Goal: Task Accomplishment & Management: Manage account settings

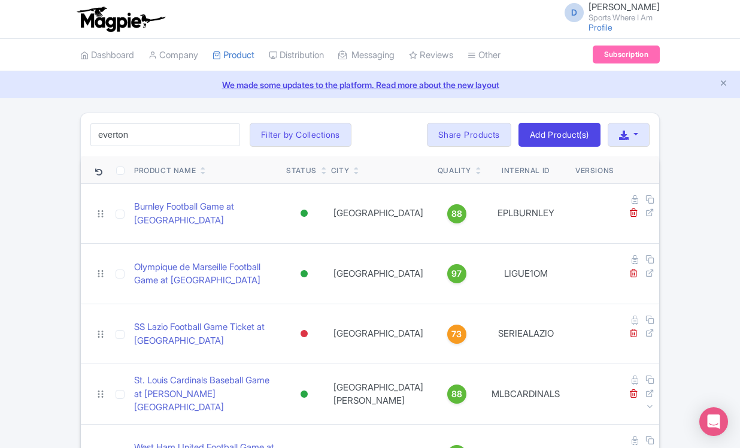
type input "everton"
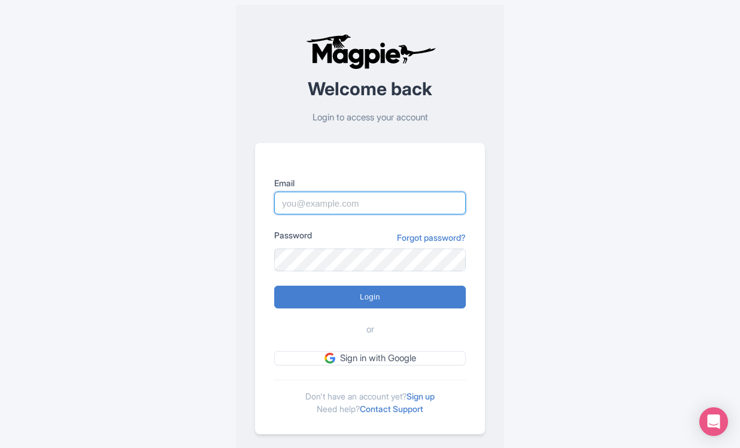
type input "[PERSON_NAME][DOMAIN_NAME][EMAIL_ADDRESS][PERSON_NAME][DOMAIN_NAME]"
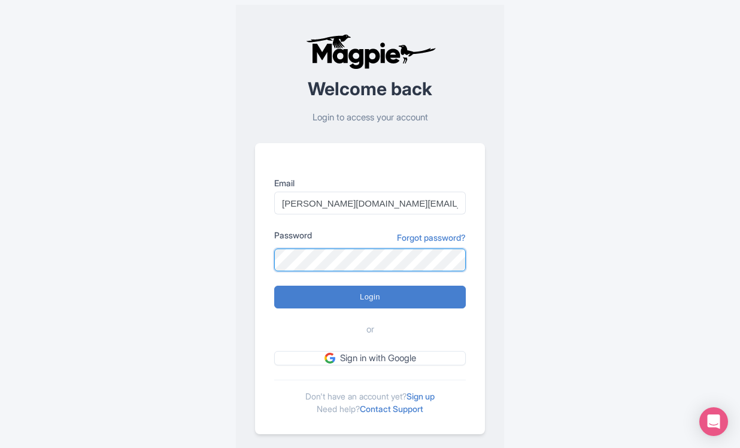
click at [370, 297] on input "Login" at bounding box center [370, 297] width 192 height 23
type input "Logging in..."
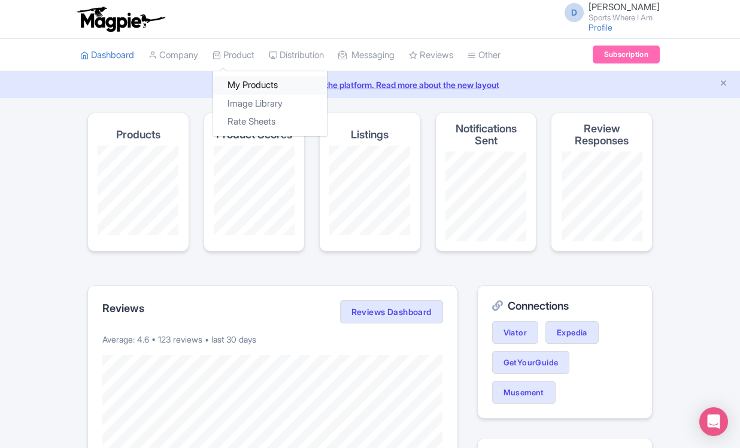
click at [240, 86] on link "My Products" at bounding box center [270, 85] width 114 height 19
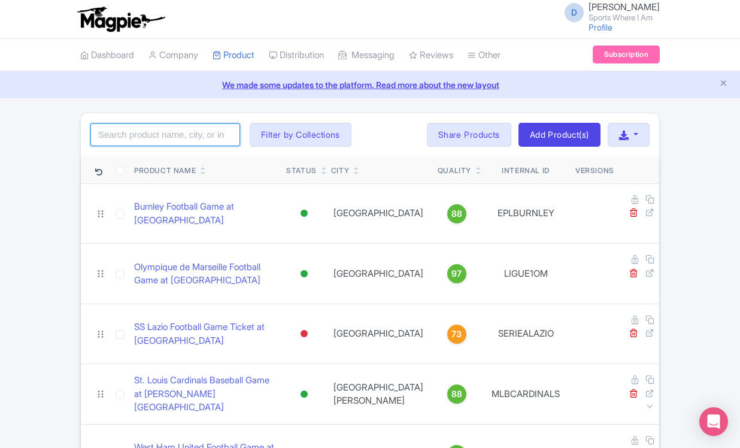
click at [189, 138] on input "search" at bounding box center [165, 134] width 150 height 23
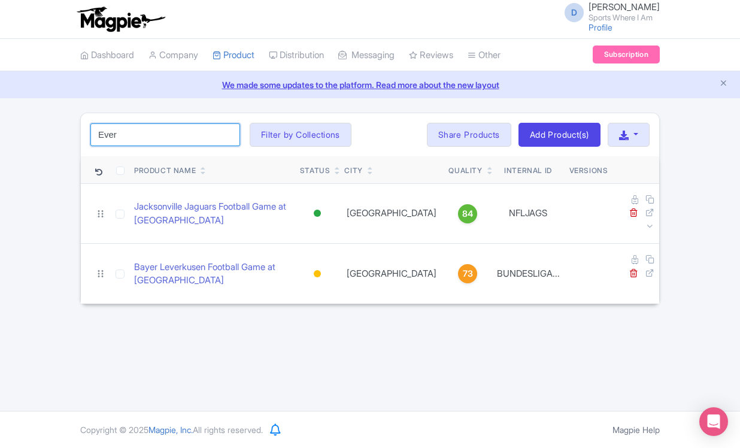
click at [130, 140] on input "Ever" at bounding box center [165, 134] width 150 height 23
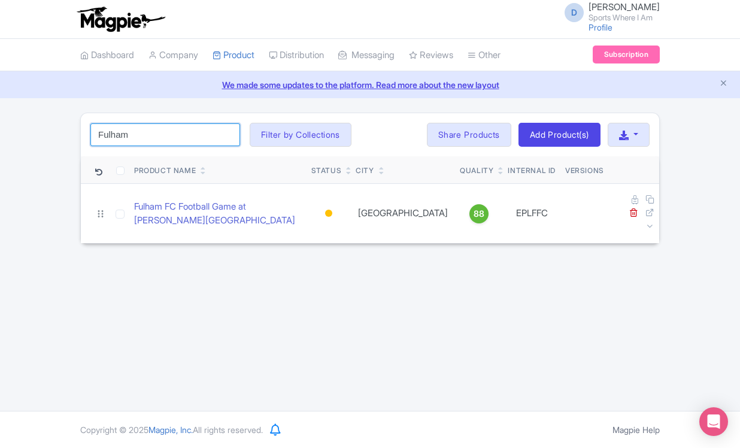
type input "Fulham"
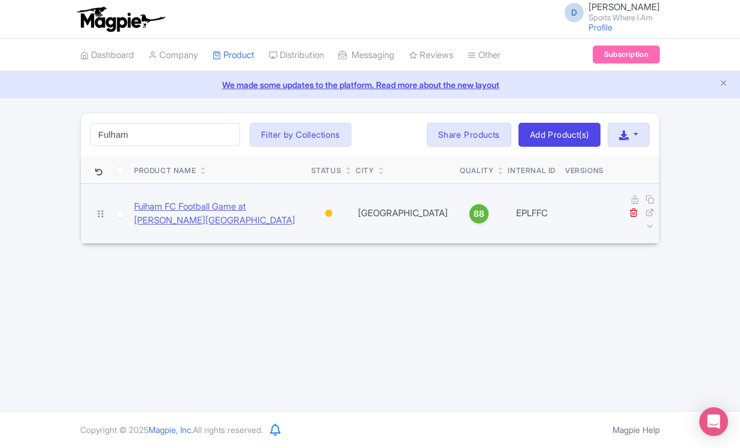
drag, startPoint x: 108, startPoint y: 139, endPoint x: 211, endPoint y: 208, distance: 123.8
click at [211, 208] on link "Fulham FC Football Game at Craven Cottage" at bounding box center [218, 213] width 168 height 27
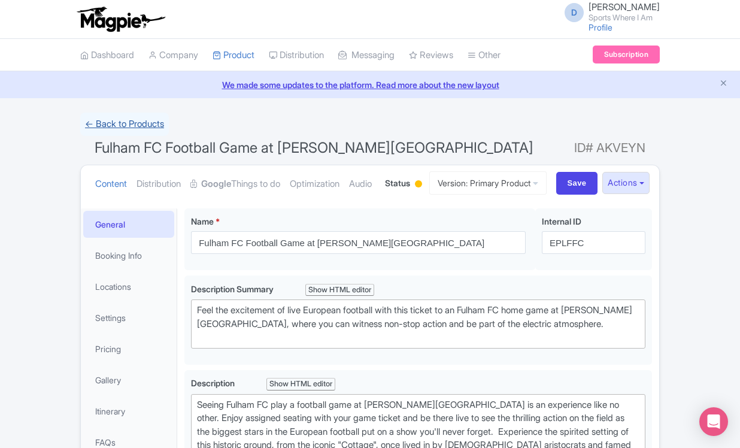
click at [132, 119] on link "← Back to Products" at bounding box center [124, 124] width 89 height 23
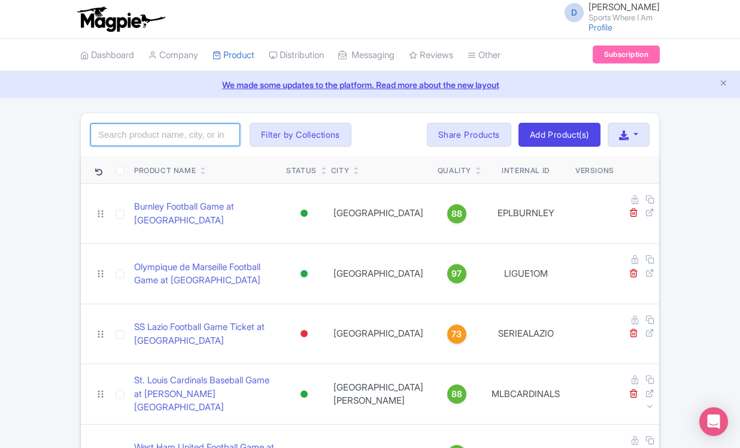
click at [164, 129] on input "search" at bounding box center [165, 134] width 150 height 23
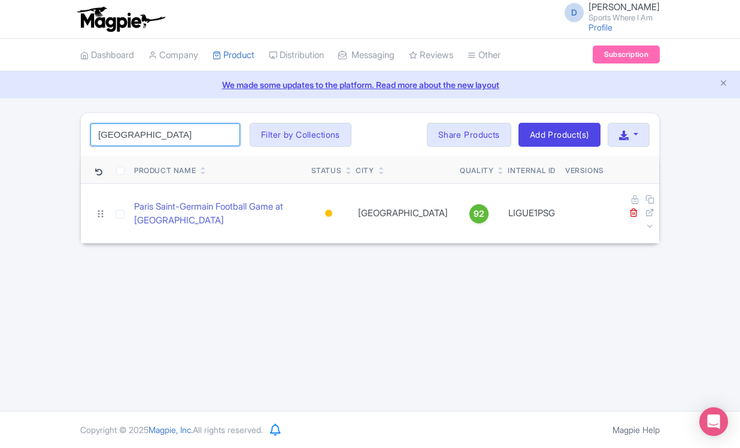
type input "Paris"
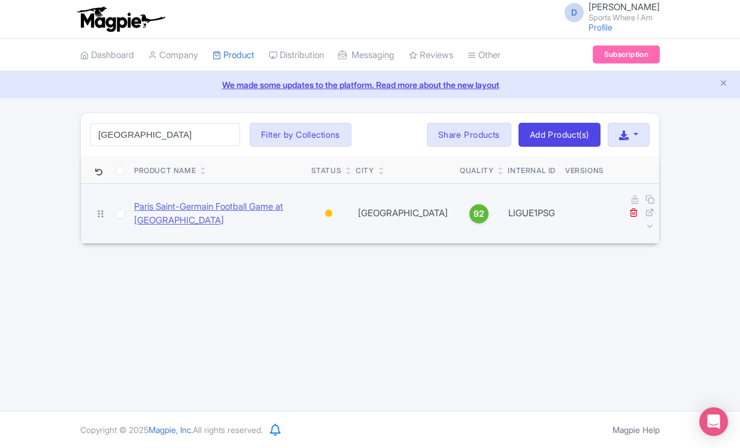
drag, startPoint x: 164, startPoint y: 129, endPoint x: 150, endPoint y: 201, distance: 72.6
click at [150, 201] on link "Paris Saint-Germain Football Game at Parc des Princes" at bounding box center [218, 213] width 168 height 27
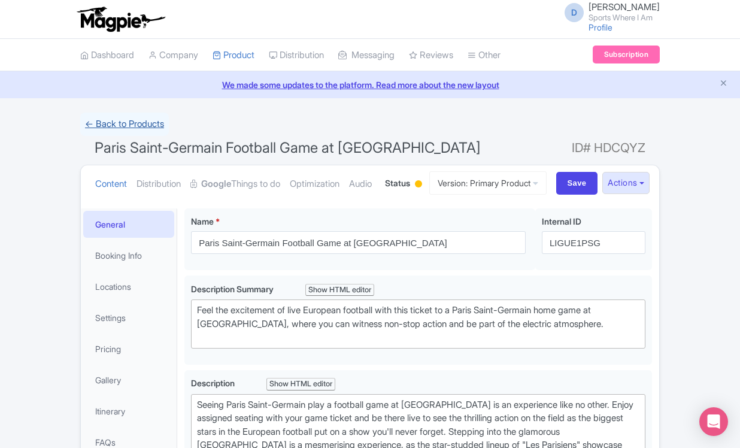
click at [106, 120] on link "← Back to Products" at bounding box center [124, 124] width 89 height 23
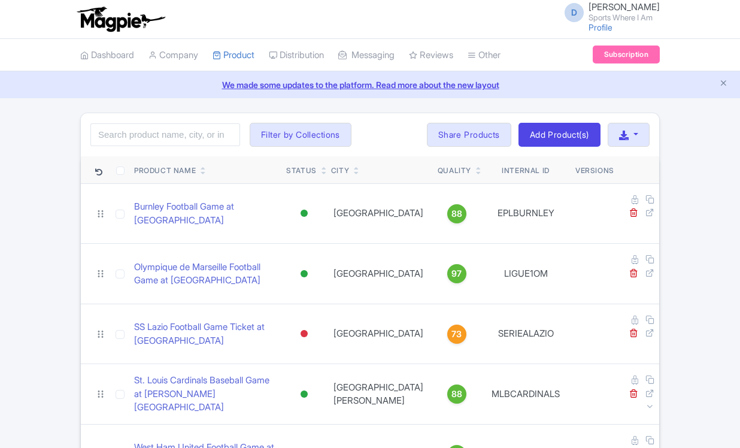
click at [165, 122] on div "Search Filter by Collections American Football Australian Football League Baseb…" at bounding box center [370, 134] width 579 height 43
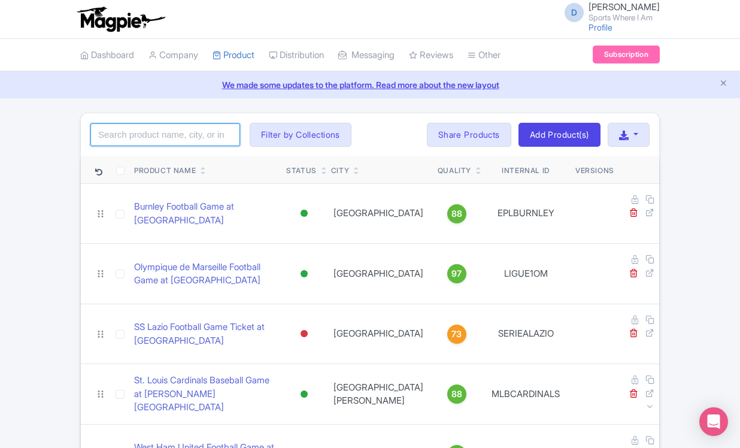
click at [162, 133] on input "search" at bounding box center [165, 134] width 150 height 23
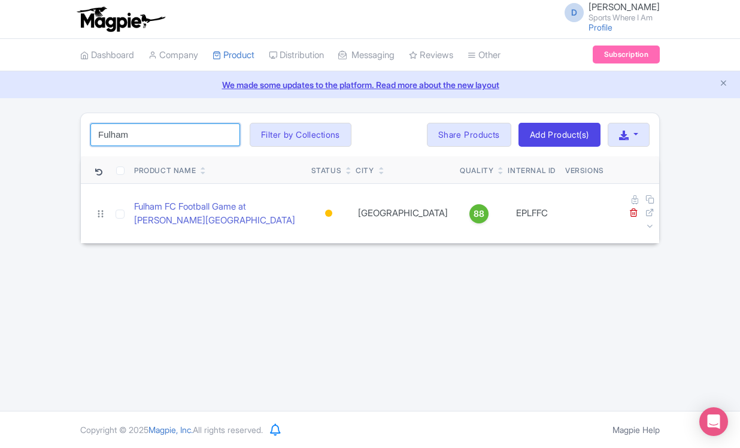
type input "Fulham"
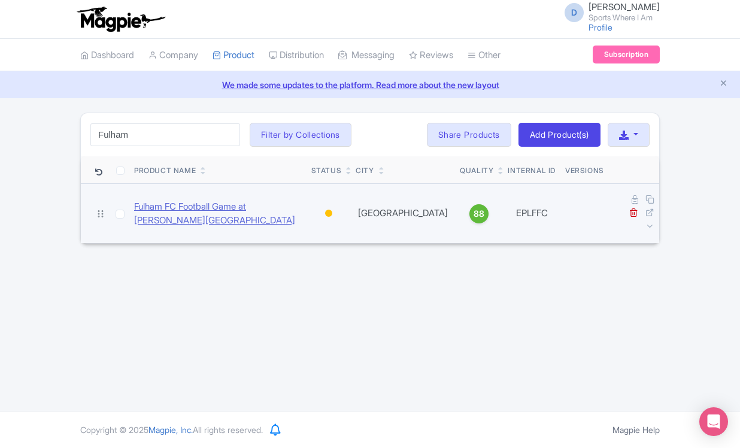
drag, startPoint x: 162, startPoint y: 133, endPoint x: 219, endPoint y: 210, distance: 95.9
click at [219, 210] on link "Fulham FC Football Game at Craven Cottage" at bounding box center [218, 213] width 168 height 27
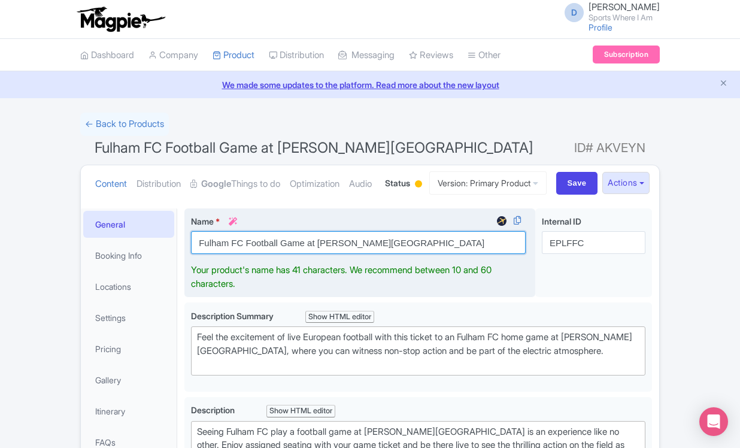
drag, startPoint x: 198, startPoint y: 287, endPoint x: 365, endPoint y: 295, distance: 167.9
click at [365, 254] on input "Fulham FC Football Game at Craven Cottage" at bounding box center [358, 242] width 335 height 23
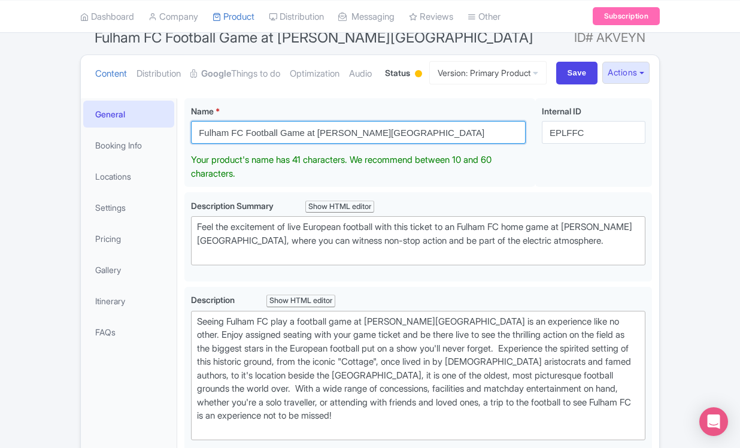
scroll to position [153, 0]
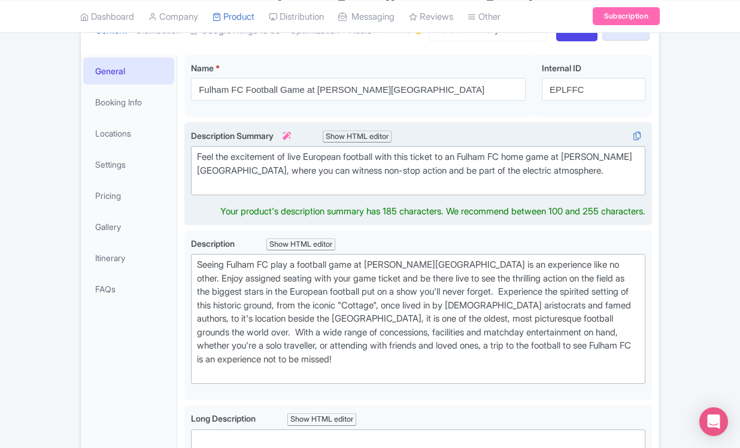
drag, startPoint x: 198, startPoint y: 226, endPoint x: 368, endPoint y: 256, distance: 173.4
click at [368, 219] on div "Description Summary i Show HTML editor Bold Italic Strikethrough Link Heading Q…" at bounding box center [418, 173] width 455 height 89
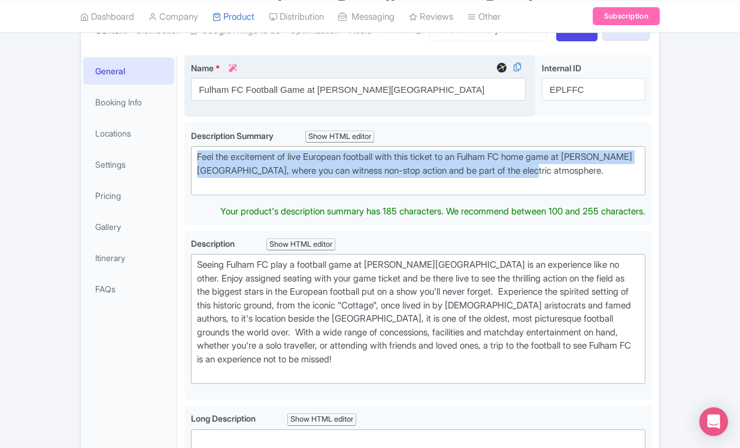
drag, startPoint x: 579, startPoint y: 217, endPoint x: 454, endPoint y: 162, distance: 136.3
type trix-editor "<div>Feel the excitement of live European football with this ticket to an Fulha…"
copy div "Feel the excitement of live European football with this ticket to an Fulham FC …"
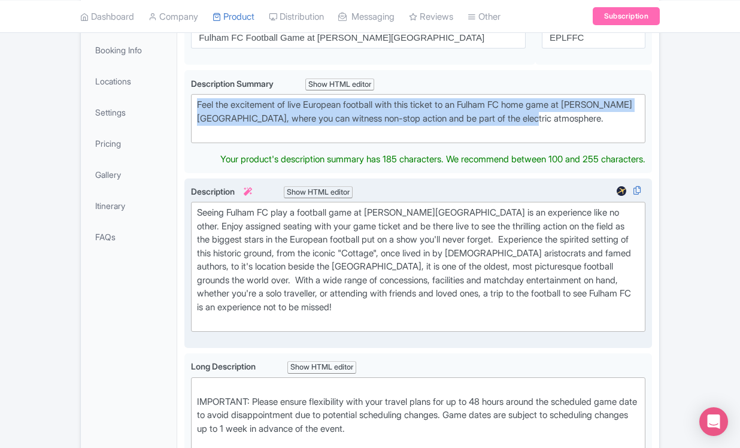
scroll to position [215, 0]
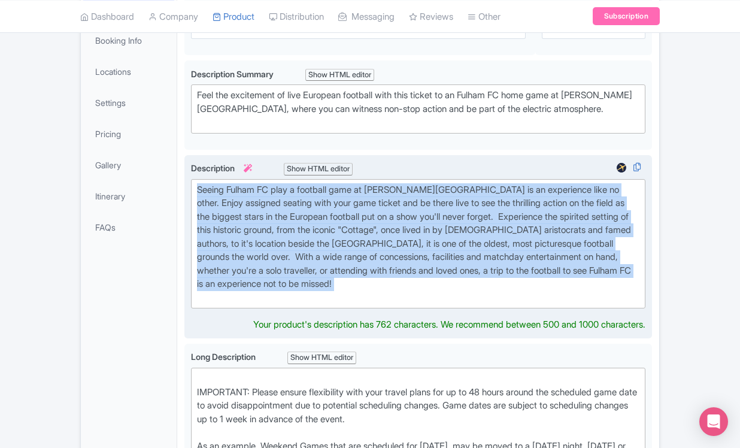
drag, startPoint x: 340, startPoint y: 347, endPoint x: 185, endPoint y: 221, distance: 200.1
click at [185, 221] on div "Seeing Fulham FC play a football game at Craven Cottage is an experience like n…" at bounding box center [419, 247] width 468 height 184
type trix-editor "<div>Seeing Fulham FC play a football game at Craven Cottage is an experience l…"
copy div "Seeing Fulham FC play a football game at Craven Cottage is an experience like n…"
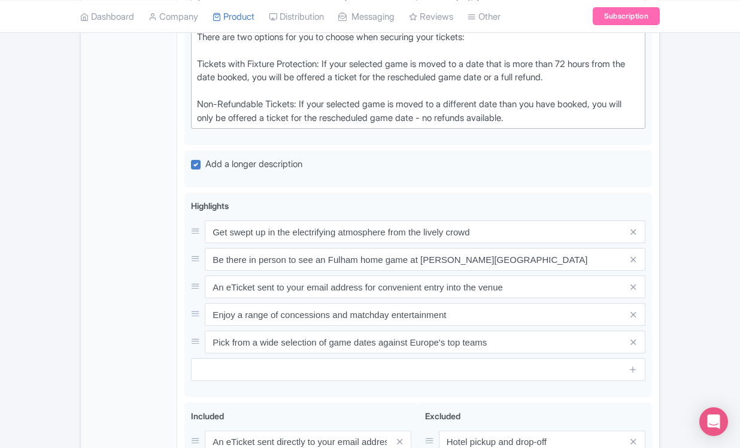
scroll to position [906, 0]
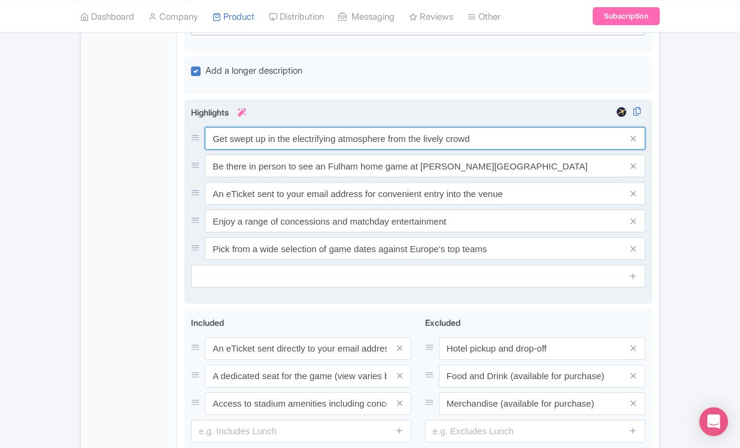
click at [232, 199] on div "Get swept up in the electrifying atmosphere from the lively crowd Be there in p…" at bounding box center [418, 193] width 455 height 133
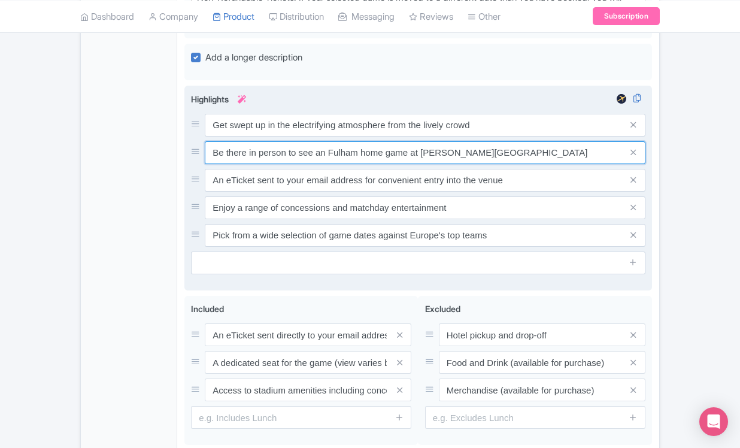
click at [232, 164] on input "Be there in person to see an Fulham home game at Craven Cottage" at bounding box center [425, 152] width 441 height 23
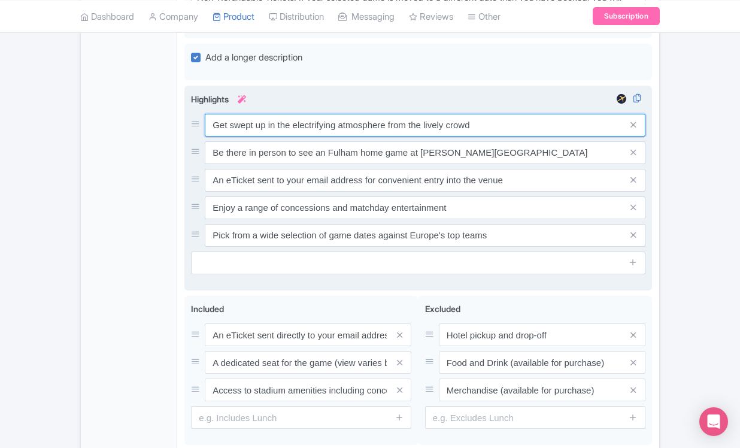
click at [230, 137] on input "Get swept up in the electrifying atmosphere from the lively crowd" at bounding box center [425, 125] width 441 height 23
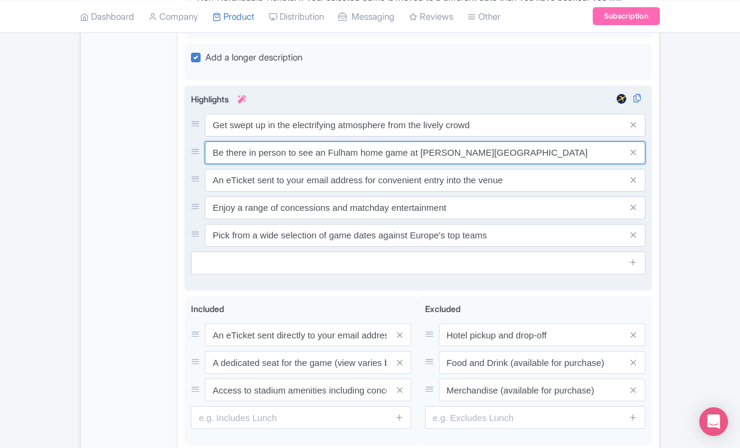
click at [253, 164] on input "Be there in person to see an Fulham home game at Craven Cottage" at bounding box center [425, 152] width 441 height 23
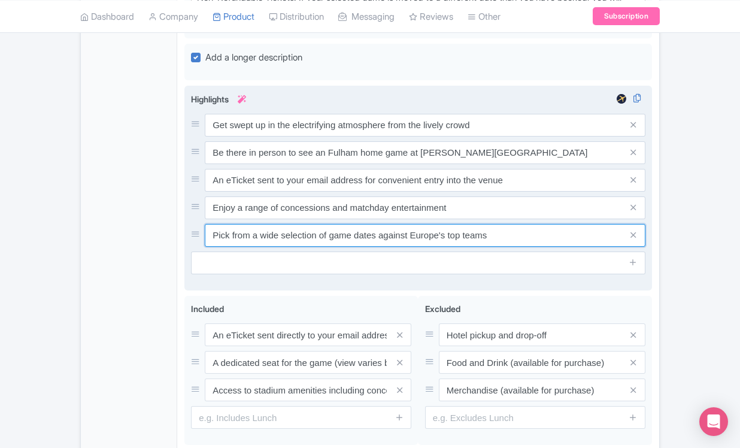
click at [259, 247] on input "Pick from a wide selection of game dates against Europe's top teams" at bounding box center [425, 235] width 441 height 23
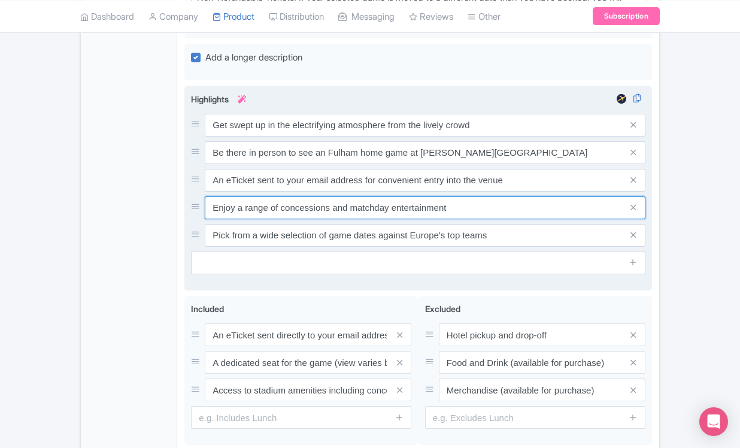
click at [285, 219] on input "Enjoy a range of concessions and matchday entertainment" at bounding box center [425, 208] width 441 height 23
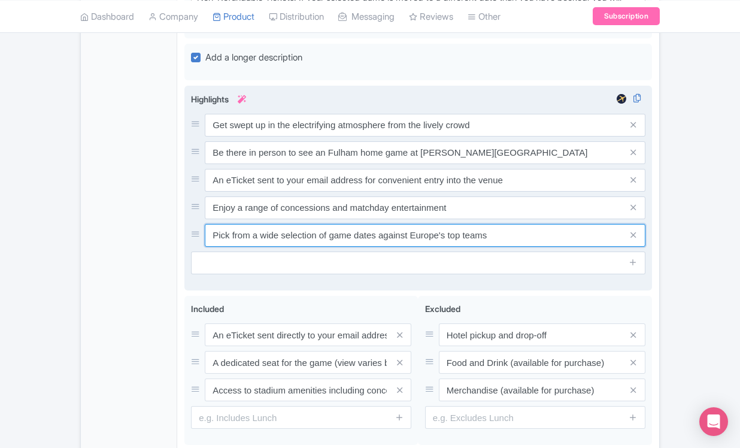
click at [261, 247] on input "Pick from a wide selection of game dates against Europe's top teams" at bounding box center [425, 235] width 441 height 23
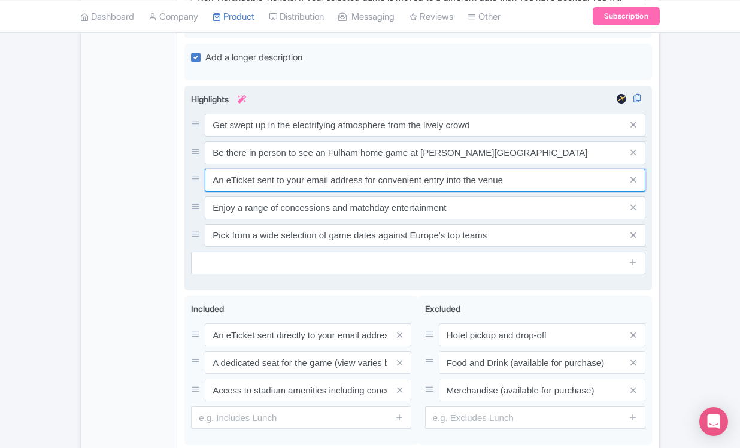
drag, startPoint x: 213, startPoint y: 234, endPoint x: 524, endPoint y: 255, distance: 312.2
click at [524, 247] on div "Get swept up in the electrifying atmosphere from the lively crowd Be there in p…" at bounding box center [418, 180] width 455 height 133
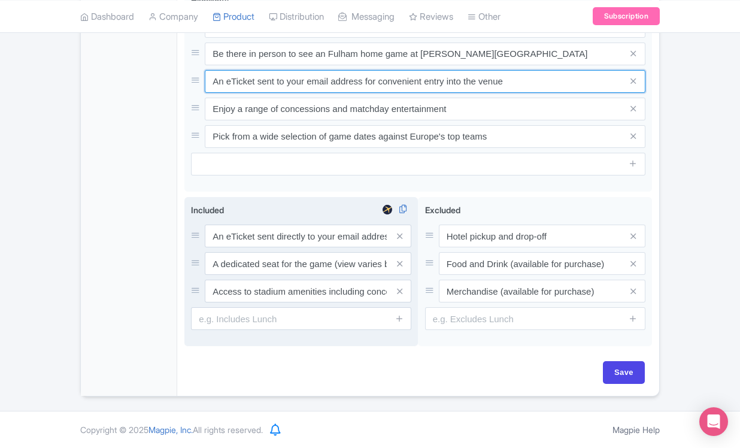
scroll to position [1063, 0]
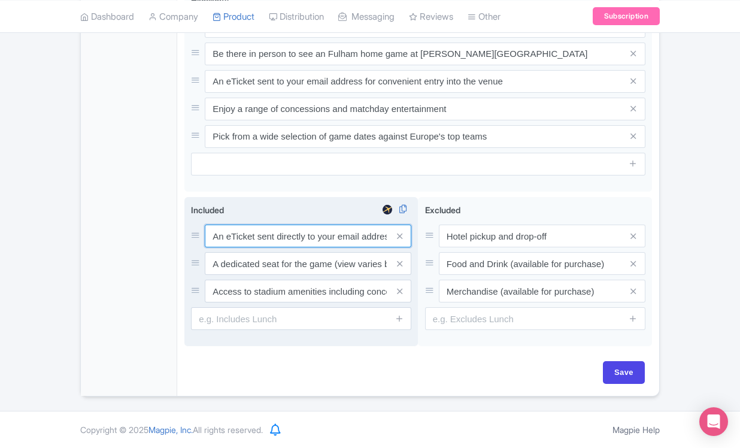
drag, startPoint x: 214, startPoint y: 232, endPoint x: 371, endPoint y: 268, distance: 160.4
click at [371, 268] on div "An eTicket sent directly to your email address A dedicated seat for the game (v…" at bounding box center [301, 264] width 220 height 78
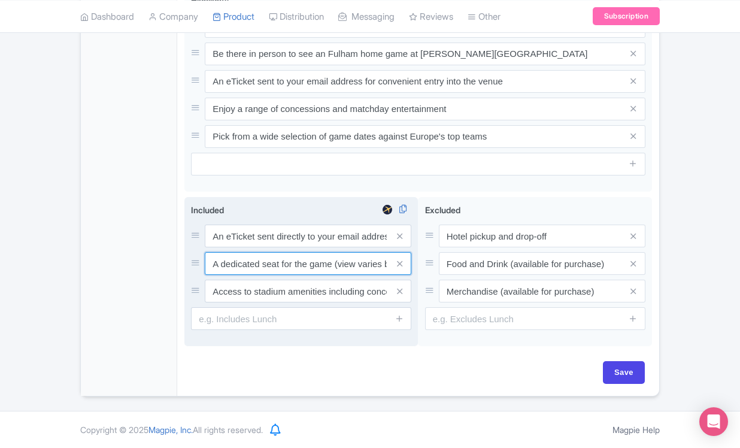
click at [215, 264] on input "A dedicated seat for the game (view varies by seat category)" at bounding box center [308, 263] width 207 height 23
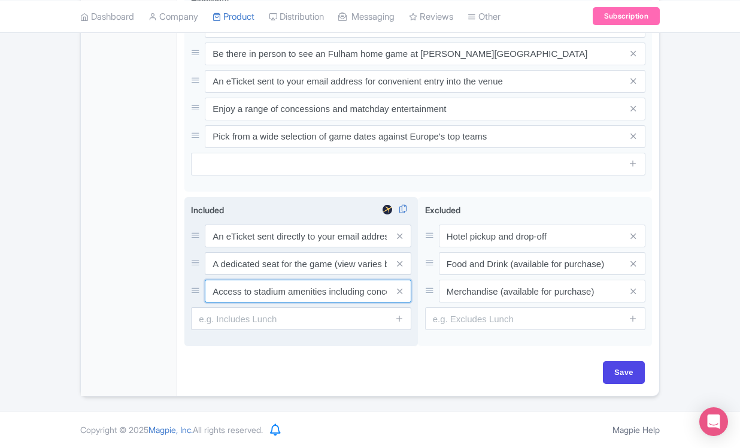
click at [227, 290] on input "Access to stadium amenities including concessions and matchday activations" at bounding box center [308, 291] width 207 height 23
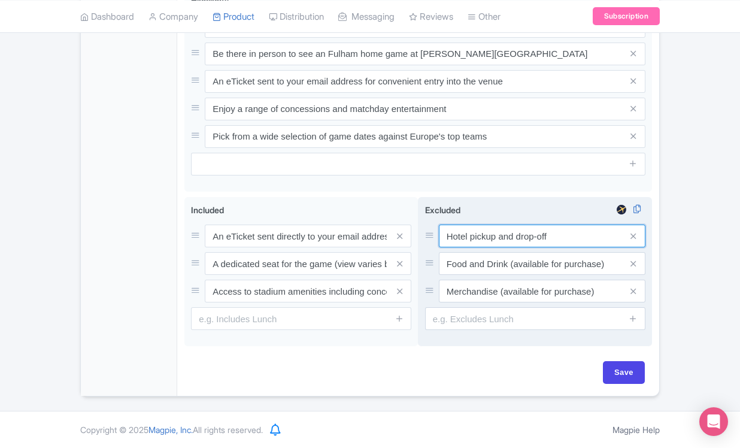
click at [477, 235] on input "Hotel pickup and drop-off" at bounding box center [542, 236] width 207 height 23
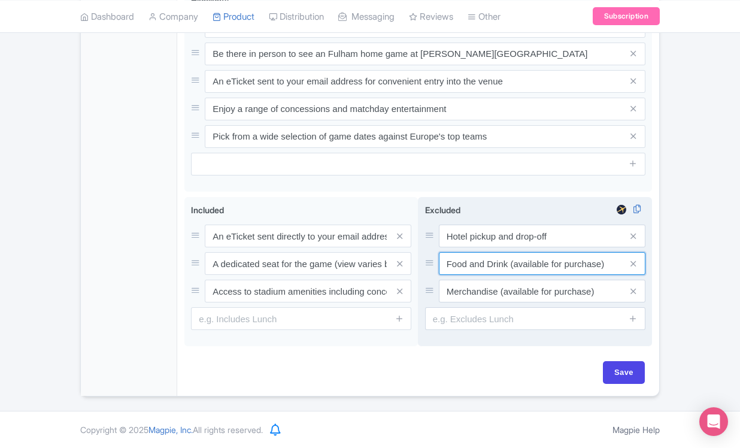
click at [484, 267] on input "Food and Drink (available for purchase)" at bounding box center [542, 263] width 207 height 23
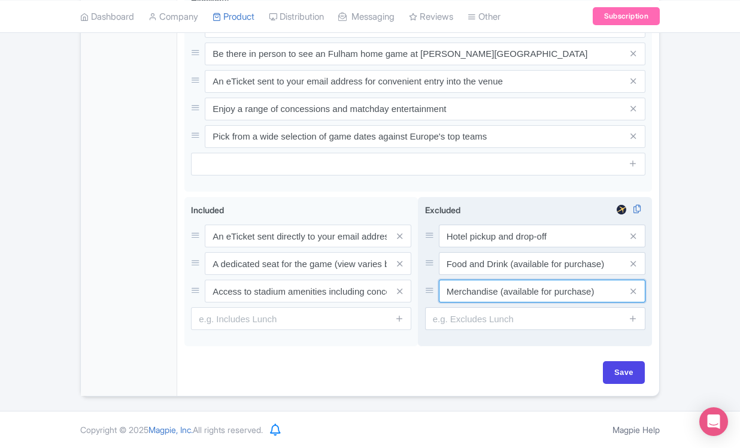
click at [461, 294] on input "Merchandise (available for purchase)" at bounding box center [542, 291] width 207 height 23
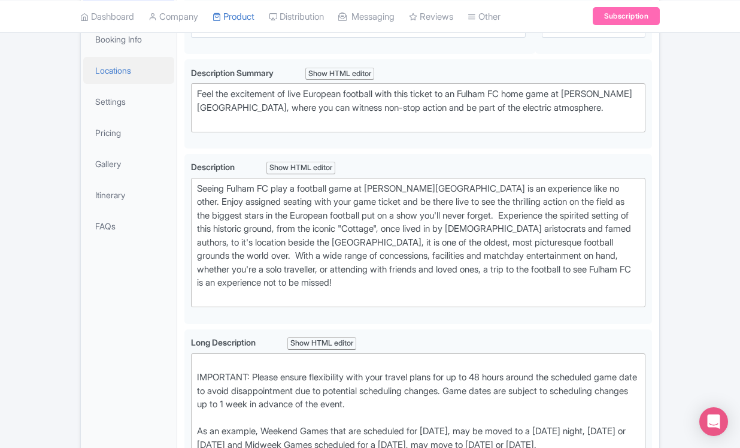
scroll to position [202, 0]
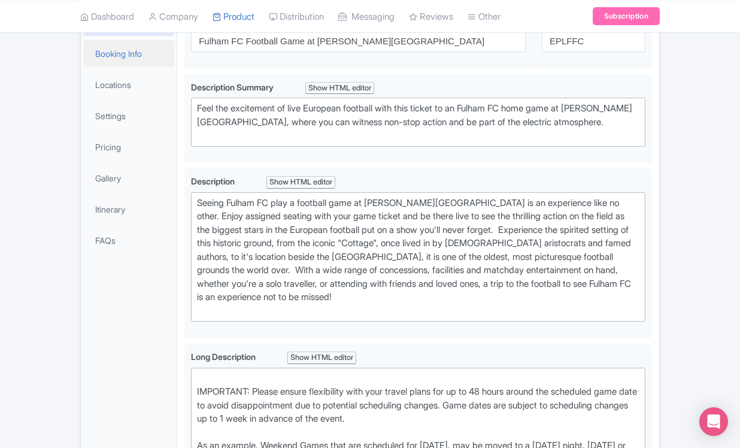
click at [148, 67] on link "Booking Info" at bounding box center [128, 53] width 91 height 27
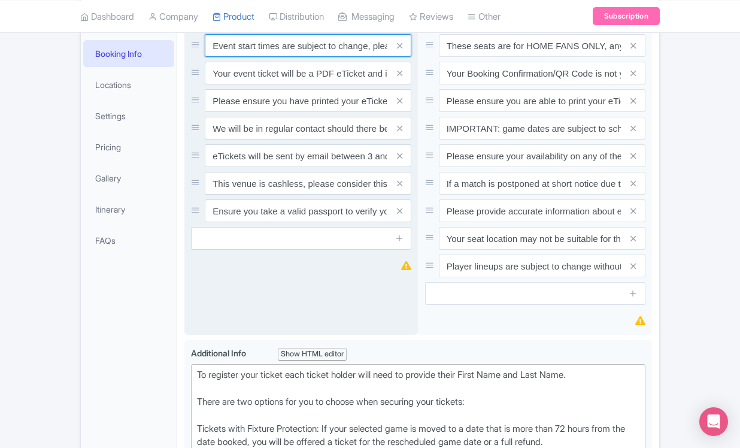
drag, startPoint x: 212, startPoint y: 89, endPoint x: 289, endPoint y: 131, distance: 87.9
click at [289, 131] on div "Event start times are subject to change, please check these closer to the event…" at bounding box center [301, 128] width 220 height 188
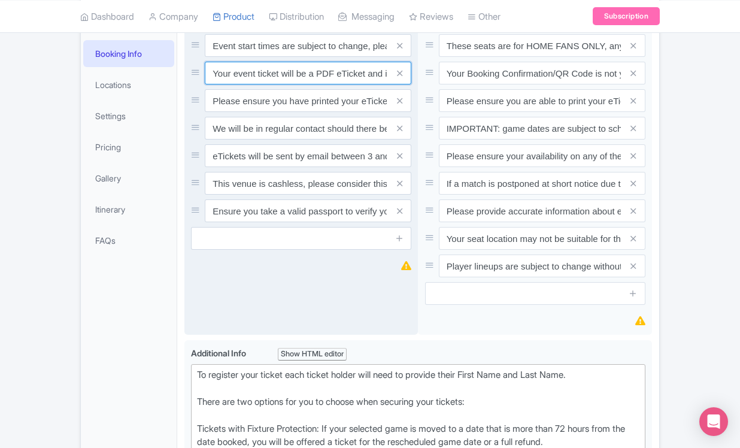
click at [223, 84] on input "Your event ticket will be a PDF eTicket and is separate from your booking confi…" at bounding box center [308, 73] width 207 height 23
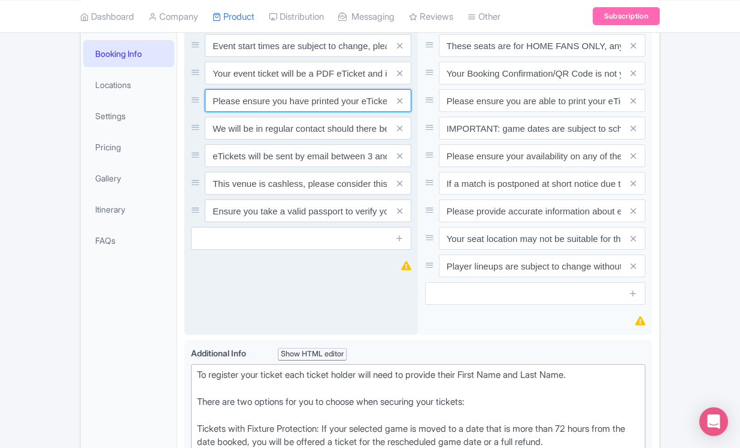
click at [231, 112] on input "Please ensure you have printed your eTicket prior to the game." at bounding box center [308, 100] width 207 height 23
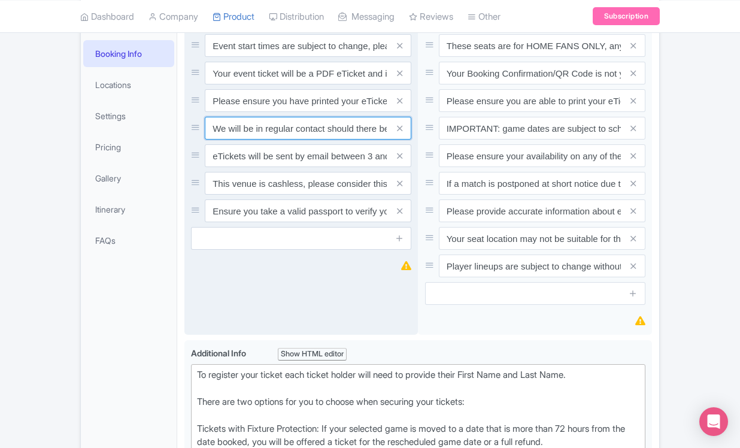
click at [264, 140] on input "We will be in regular contact should there be any updates or changes ahead of y…" at bounding box center [308, 128] width 207 height 23
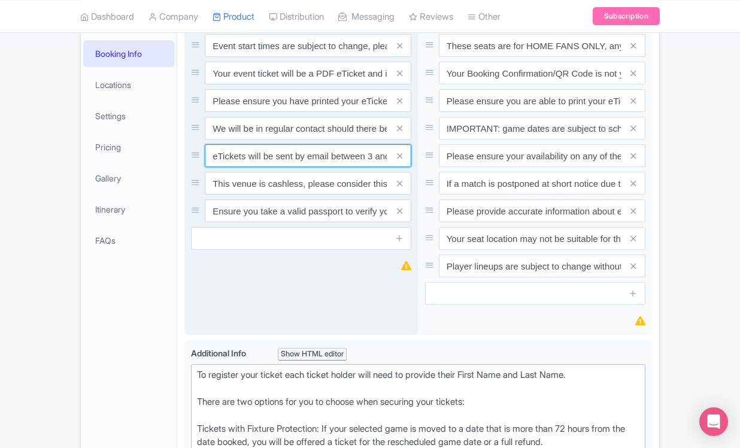
click at [245, 167] on input "eTickets will be sent by email between 3 and 5 days before the match." at bounding box center [308, 155] width 207 height 23
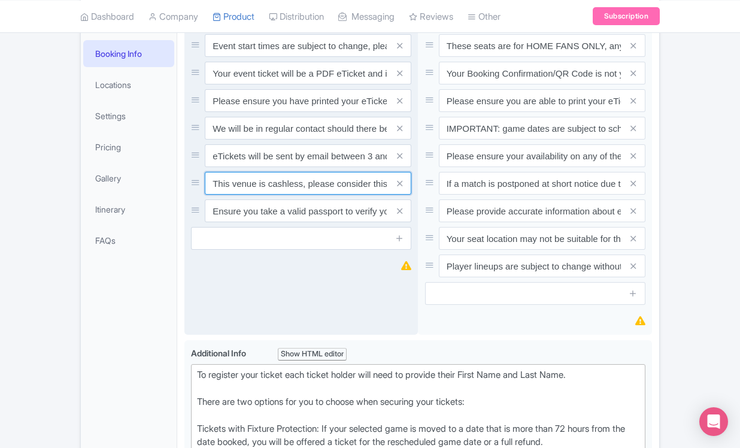
click at [226, 195] on input "This venue is cashless, please consider this for any extra purchases you wish t…" at bounding box center [308, 183] width 207 height 23
click at [237, 222] on input "Ensure you take a valid passport to verify your identity upon entry" at bounding box center [308, 211] width 207 height 23
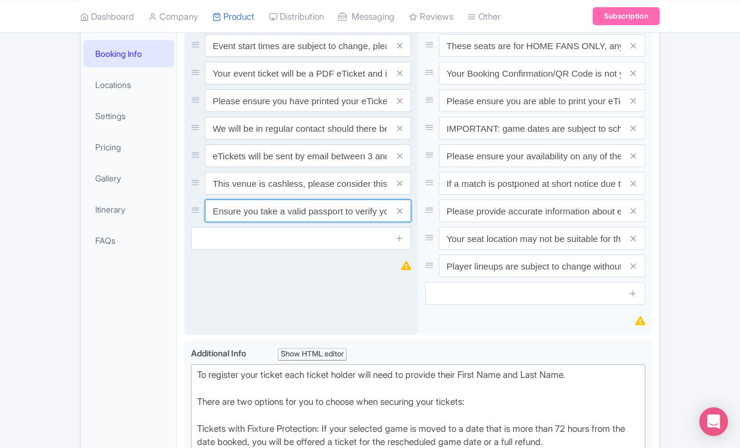
click at [237, 222] on input "Ensure you take a valid passport to verify your identity upon entry" at bounding box center [308, 211] width 207 height 23
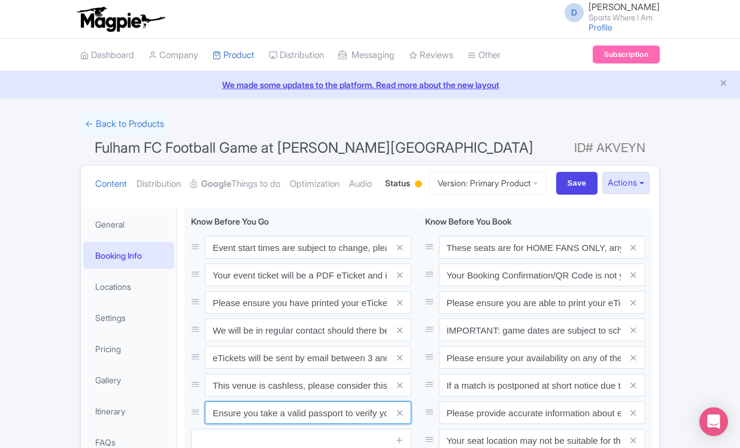
scroll to position [0, 0]
click at [144, 124] on link "← Back to Products" at bounding box center [124, 124] width 89 height 23
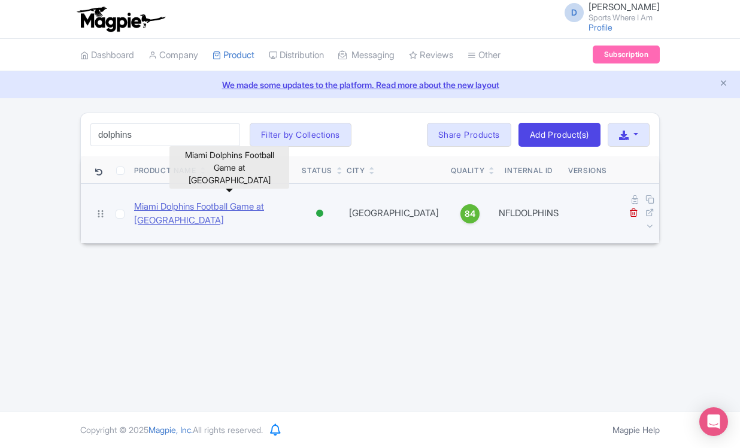
click at [162, 200] on link "Miami Dolphins Football Game at [GEOGRAPHIC_DATA]" at bounding box center [213, 213] width 158 height 27
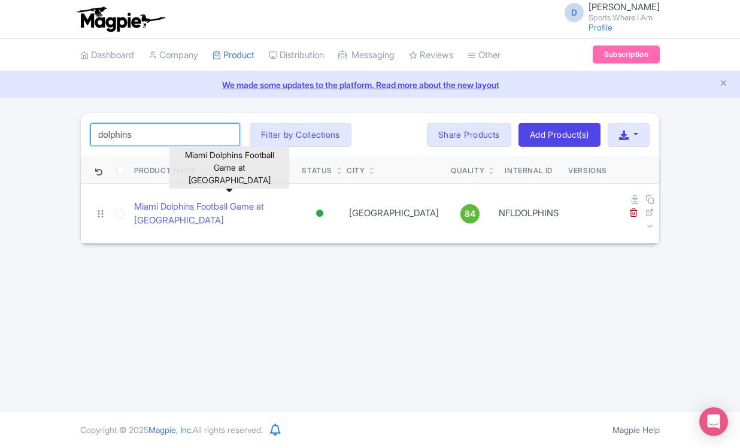
click at [128, 137] on input "dolphins" at bounding box center [165, 134] width 150 height 23
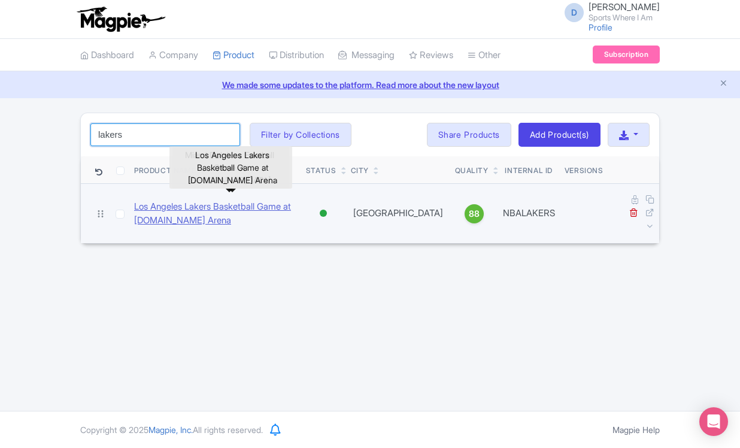
type input "lakers"
click at [161, 209] on link "Los Angeles Lakers Basketball Game at [DOMAIN_NAME] Arena" at bounding box center [215, 213] width 162 height 27
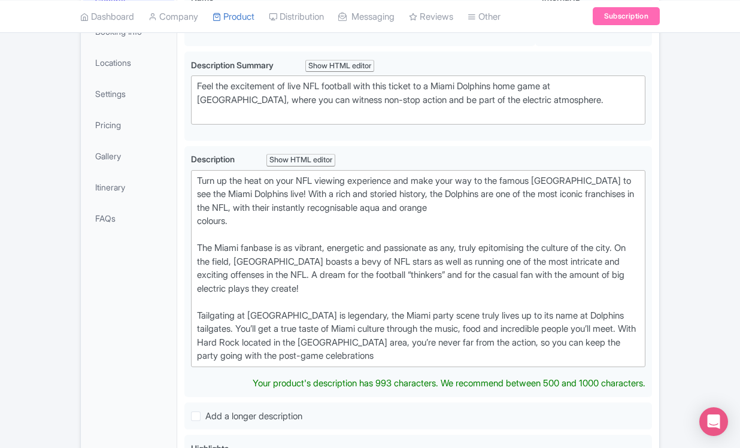
scroll to position [228, 0]
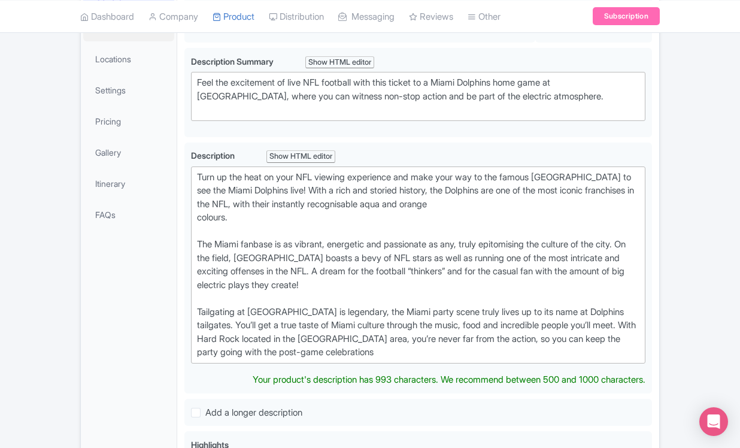
click at [125, 41] on link "Booking Info" at bounding box center [128, 27] width 91 height 27
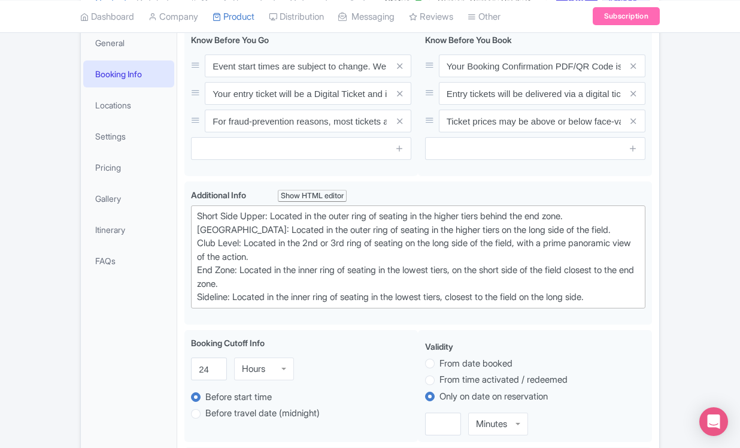
scroll to position [128, 0]
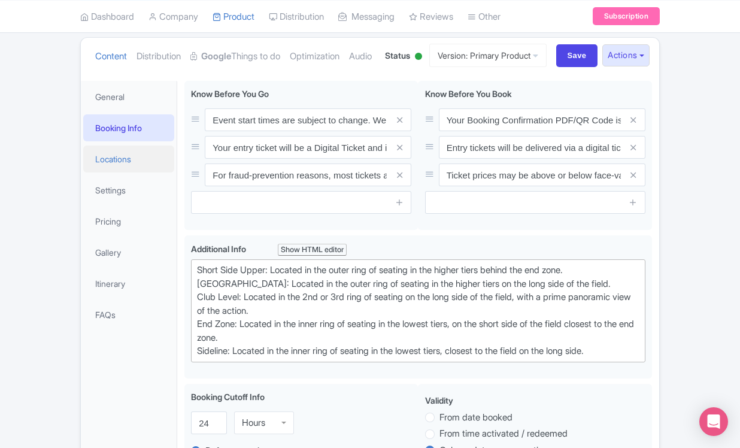
click at [133, 173] on link "Locations" at bounding box center [128, 159] width 91 height 27
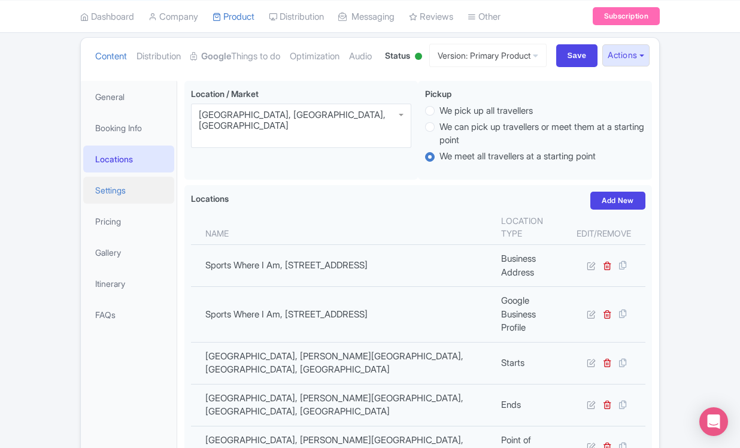
click at [135, 204] on link "Settings" at bounding box center [128, 190] width 91 height 27
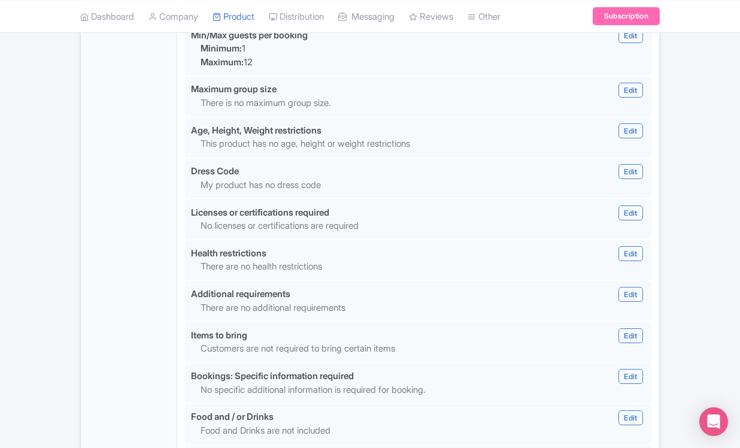
scroll to position [1054, 0]
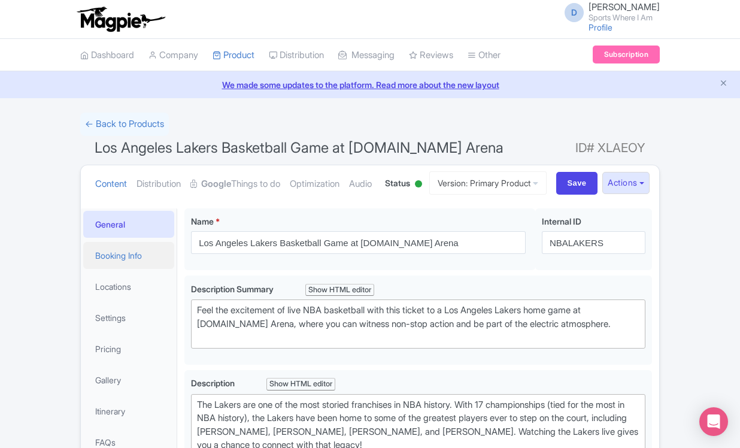
click at [132, 269] on link "Booking Info" at bounding box center [128, 255] width 91 height 27
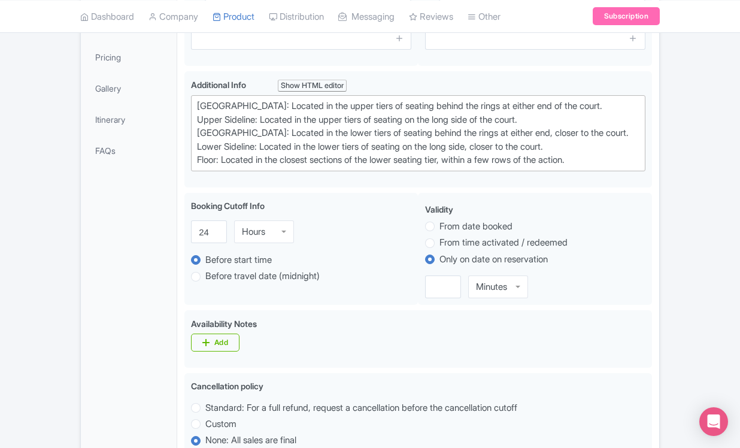
scroll to position [219, 0]
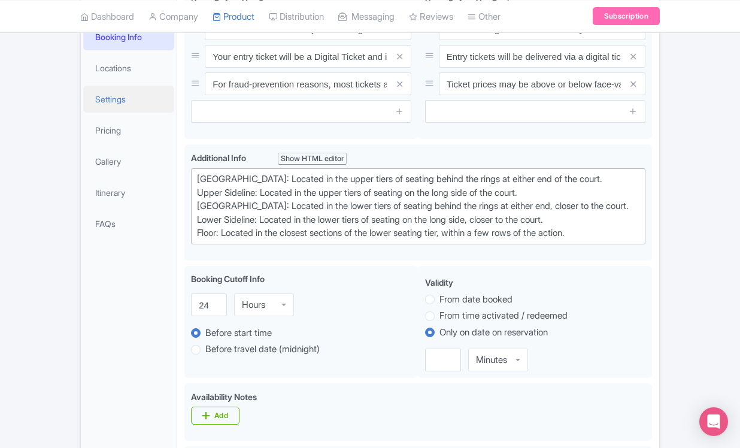
click at [135, 113] on link "Settings" at bounding box center [128, 99] width 91 height 27
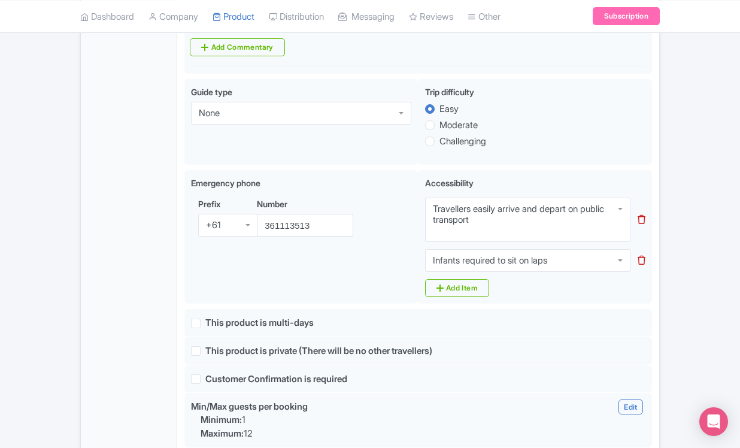
scroll to position [696, 0]
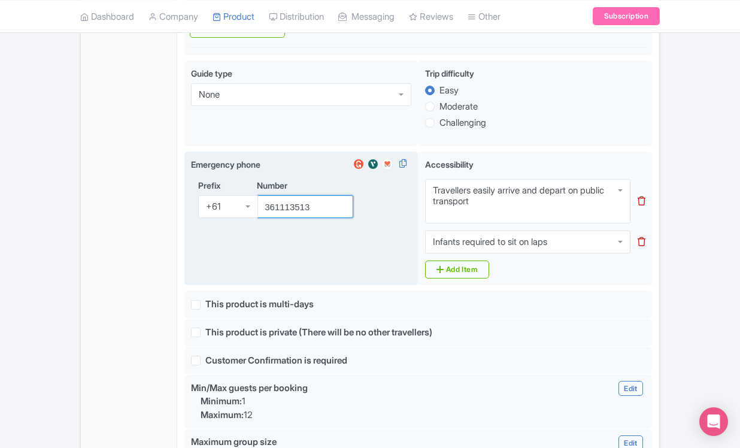
click at [298, 218] on input "361113513" at bounding box center [305, 206] width 96 height 23
